Goal: Check status: Check status

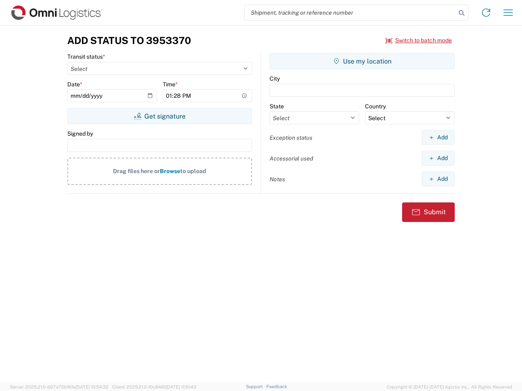
click at [350, 13] on input "search" at bounding box center [349, 12] width 211 height 15
click at [461, 13] on icon at bounding box center [461, 12] width 11 height 11
click at [486, 13] on icon at bounding box center [485, 12] width 13 height 13
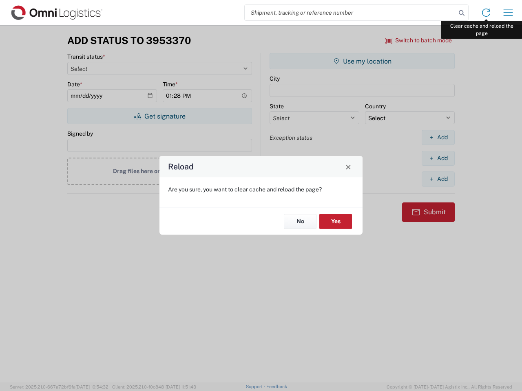
click at [508, 13] on div "Reload Are you sure, you want to clear cache and reload the page? No Yes" at bounding box center [261, 195] width 522 height 391
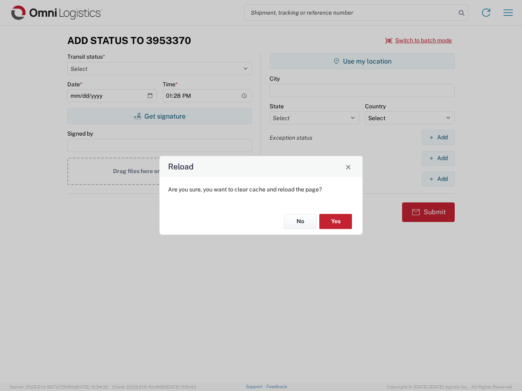
click at [418, 40] on div "Reload Are you sure, you want to clear cache and reload the page? No Yes" at bounding box center [261, 195] width 522 height 391
click at [159, 116] on div "Reload Are you sure, you want to clear cache and reload the page? No Yes" at bounding box center [261, 195] width 522 height 391
click at [362, 61] on div "Reload Are you sure, you want to clear cache and reload the page? No Yes" at bounding box center [261, 195] width 522 height 391
click at [438, 137] on div "Reload Are you sure, you want to clear cache and reload the page? No Yes" at bounding box center [261, 195] width 522 height 391
click at [438, 158] on div "Reload Are you sure, you want to clear cache and reload the page? No Yes" at bounding box center [261, 195] width 522 height 391
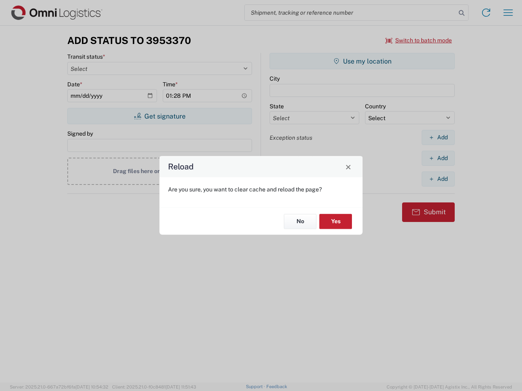
click at [438, 179] on div "Reload Are you sure, you want to clear cache and reload the page? No Yes" at bounding box center [261, 195] width 522 height 391
